Goal: Task Accomplishment & Management: Complete application form

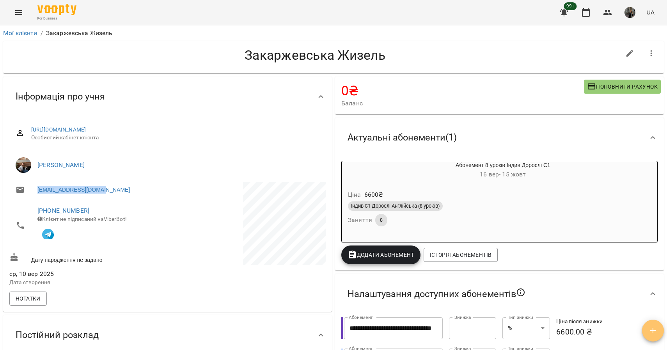
click at [655, 332] on icon "button" at bounding box center [653, 330] width 9 height 9
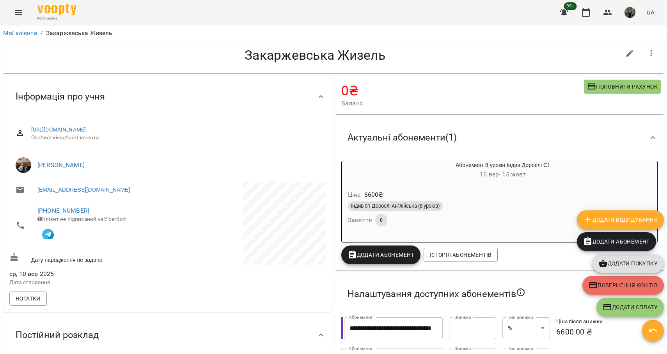
click at [495, 117] on div "Актуальні абонементи ( 1 ) Абонемент 8 уроків Індив Дорослі С1 16 вер - 15 жовт…" at bounding box center [500, 194] width 332 height 156
click at [20, 14] on icon "Menu" at bounding box center [18, 12] width 7 height 5
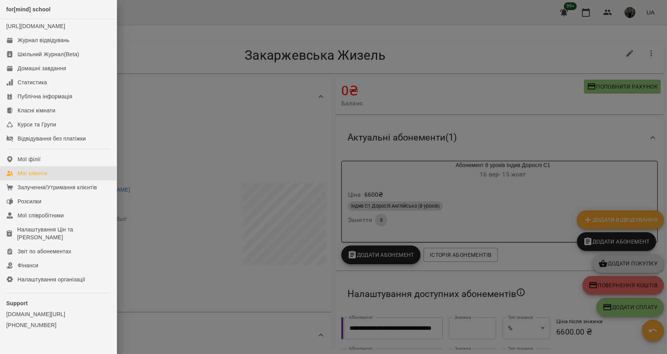
click at [39, 177] on div "Мої клієнти" at bounding box center [33, 173] width 30 height 8
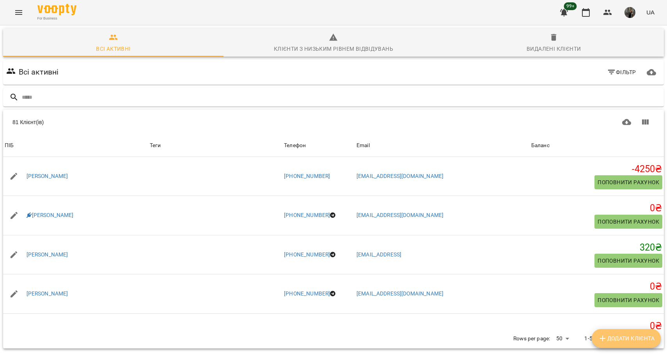
click at [610, 336] on span "Додати клієнта" at bounding box center [626, 338] width 57 height 9
select select "**"
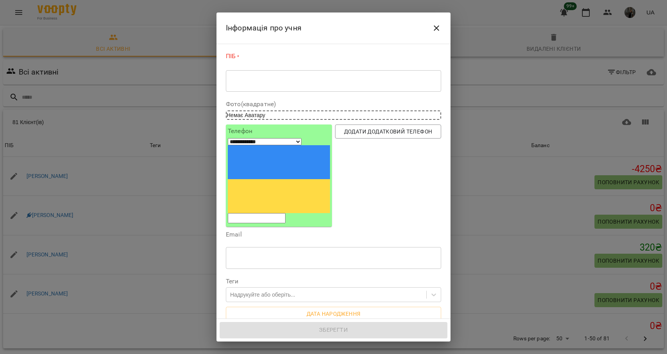
click at [353, 85] on div "* ​" at bounding box center [333, 81] width 215 height 22
type textarea "*"
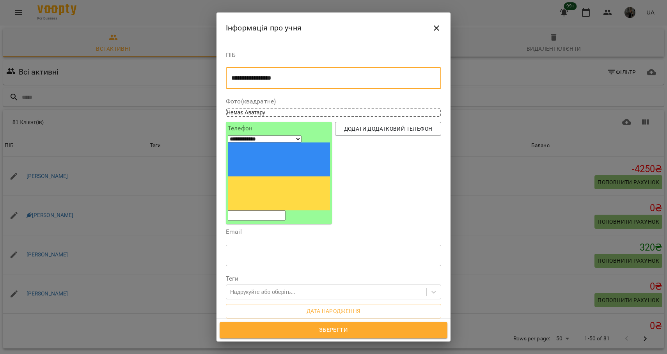
type textarea "**********"
click at [286, 210] on input "tel" at bounding box center [257, 215] width 58 height 10
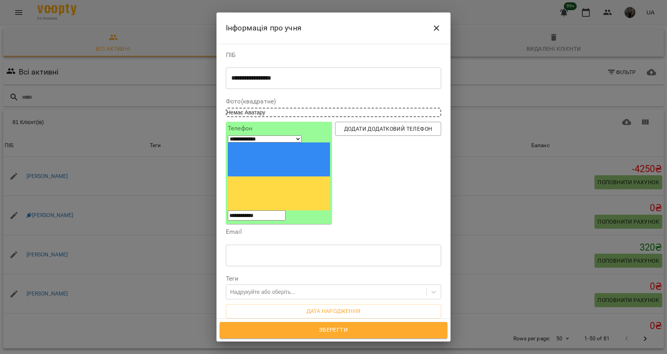
type input "**********"
click at [297, 244] on input "text" at bounding box center [333, 255] width 215 height 22
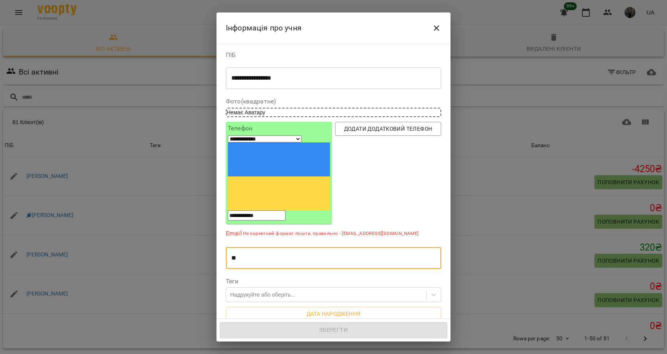
type input "*"
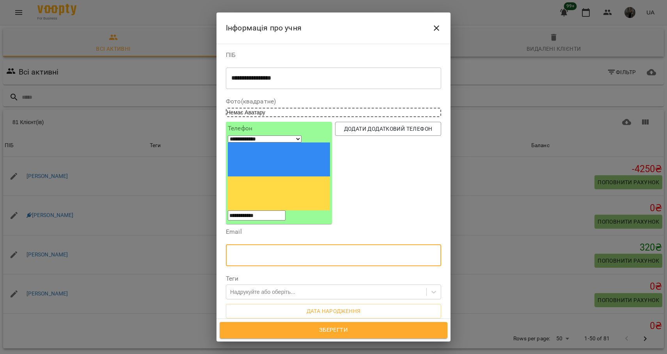
click at [269, 210] on input "**********" at bounding box center [257, 215] width 58 height 10
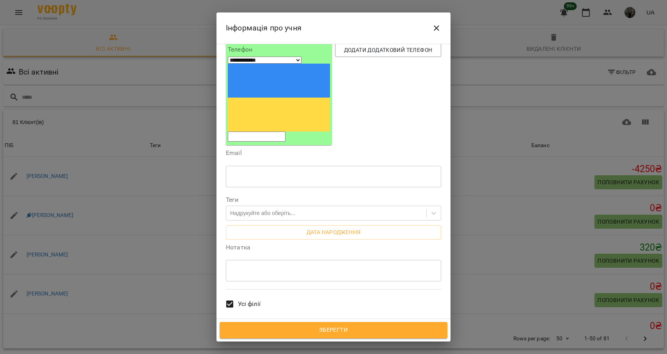
scroll to position [90, 0]
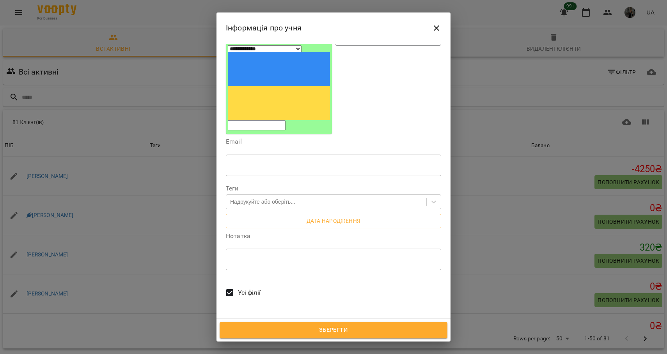
click at [272, 312] on label "Всі викладачі" at bounding box center [250, 326] width 56 height 29
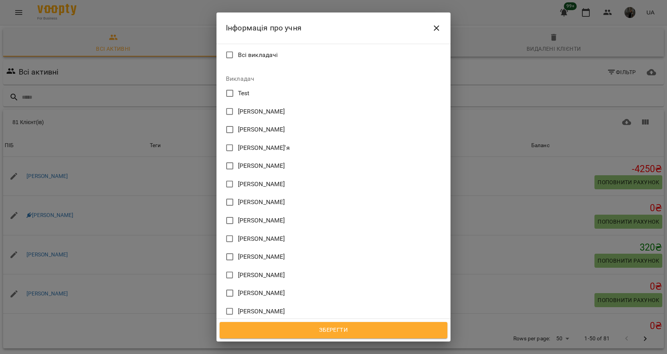
scroll to position [342, 0]
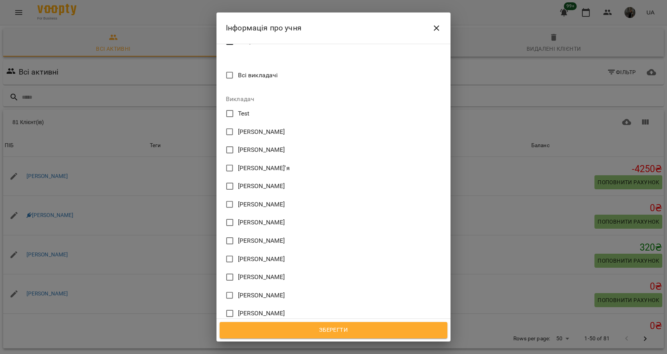
click at [284, 145] on span "[PERSON_NAME]" at bounding box center [261, 149] width 47 height 9
click at [310, 327] on span "Зберегти" at bounding box center [333, 330] width 211 height 10
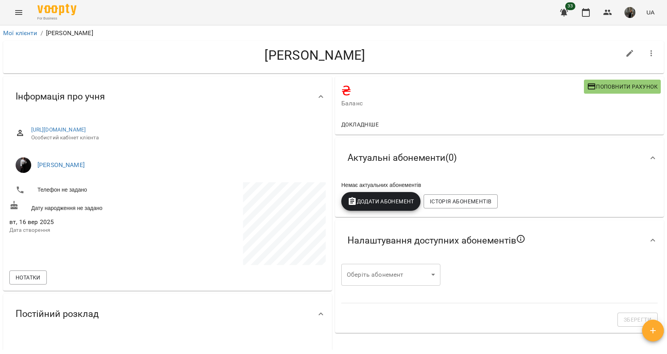
click at [408, 278] on body "For Business 33 UA Мої клієнти / [PERSON_NAME] [PERSON_NAME] ₴ Баланс Поповнити…" at bounding box center [333, 189] width 667 height 379
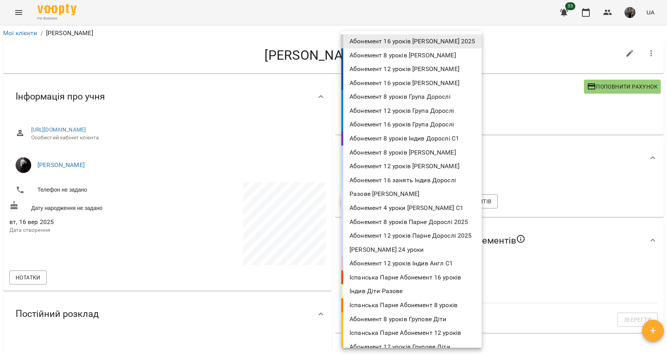
click at [545, 148] on div at bounding box center [333, 177] width 667 height 354
click at [398, 275] on body "For Business 33 UA Мої клієнти / [PERSON_NAME] [PERSON_NAME] ₴ Баланс Поповнити…" at bounding box center [333, 189] width 667 height 379
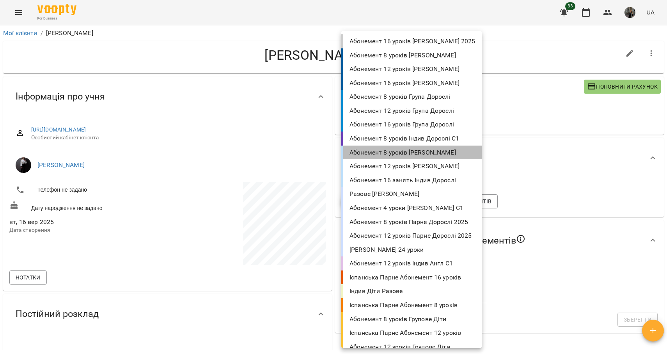
click at [422, 153] on li "Абонемент 8 уроків [PERSON_NAME]" at bounding box center [412, 153] width 141 height 14
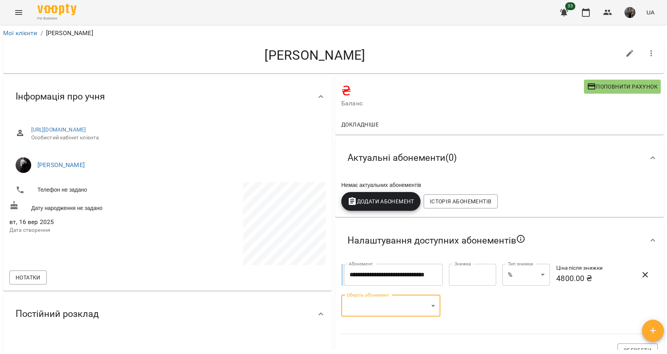
click at [418, 310] on body "**********" at bounding box center [333, 189] width 667 height 379
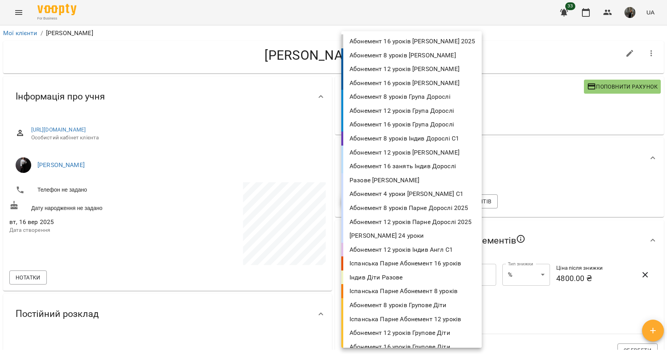
click at [417, 151] on li "Абонемент 12 уроків [PERSON_NAME]" at bounding box center [412, 153] width 141 height 14
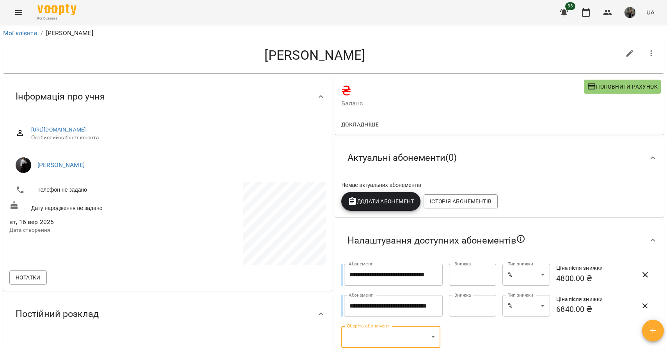
click at [381, 339] on body "**********" at bounding box center [333, 189] width 667 height 379
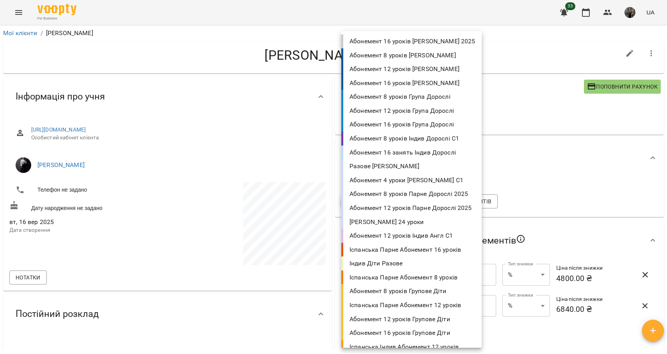
click at [417, 152] on li "Абонемент 16 занять Індив Дорослі" at bounding box center [412, 153] width 141 height 14
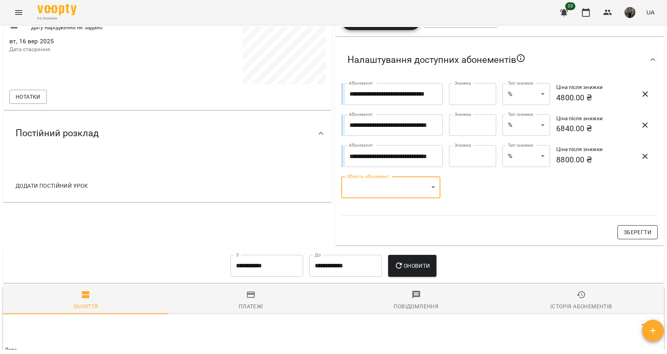
click at [630, 235] on span "Зберегти" at bounding box center [638, 232] width 28 height 9
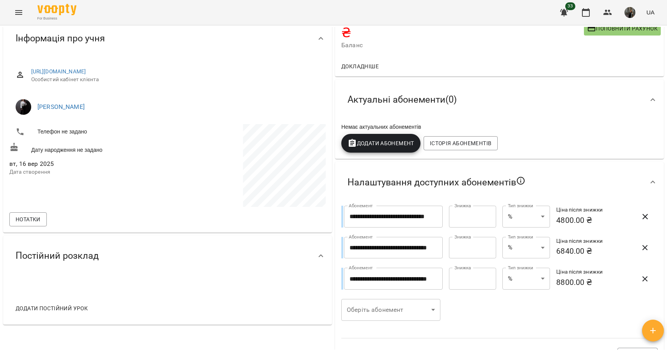
scroll to position [0, 0]
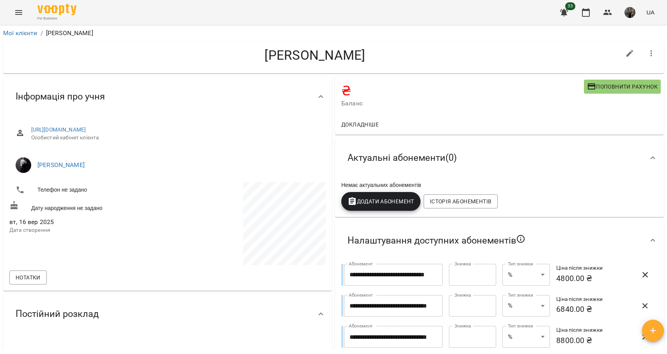
click at [20, 16] on icon "Menu" at bounding box center [18, 12] width 9 height 9
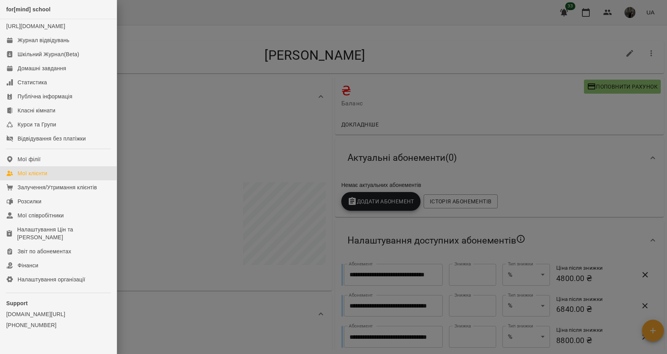
click at [40, 177] on div "Мої клієнти" at bounding box center [33, 173] width 30 height 8
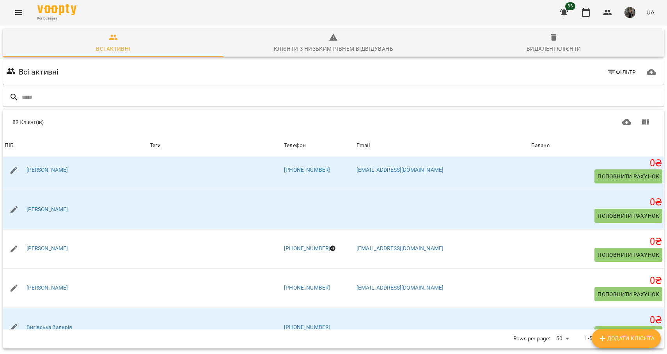
scroll to position [671, 0]
